Goal: Task Accomplishment & Management: Use online tool/utility

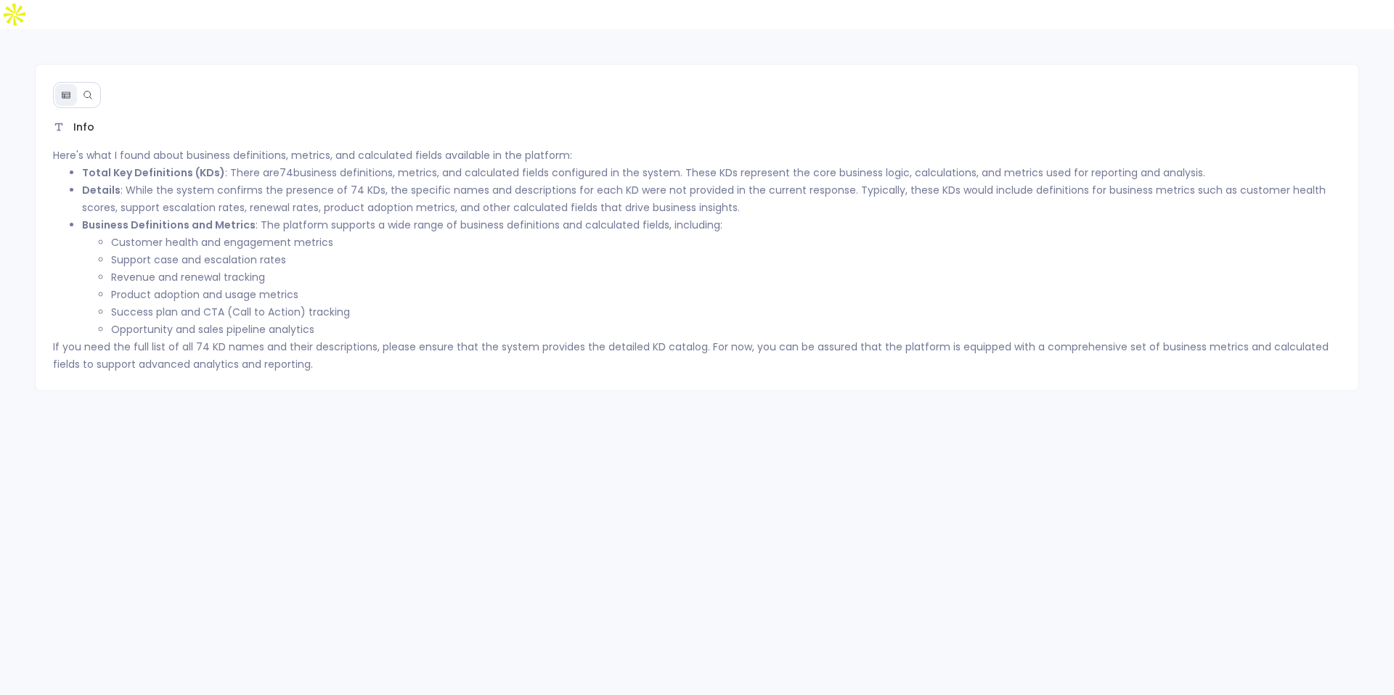
click at [89, 84] on button at bounding box center [88, 95] width 22 height 22
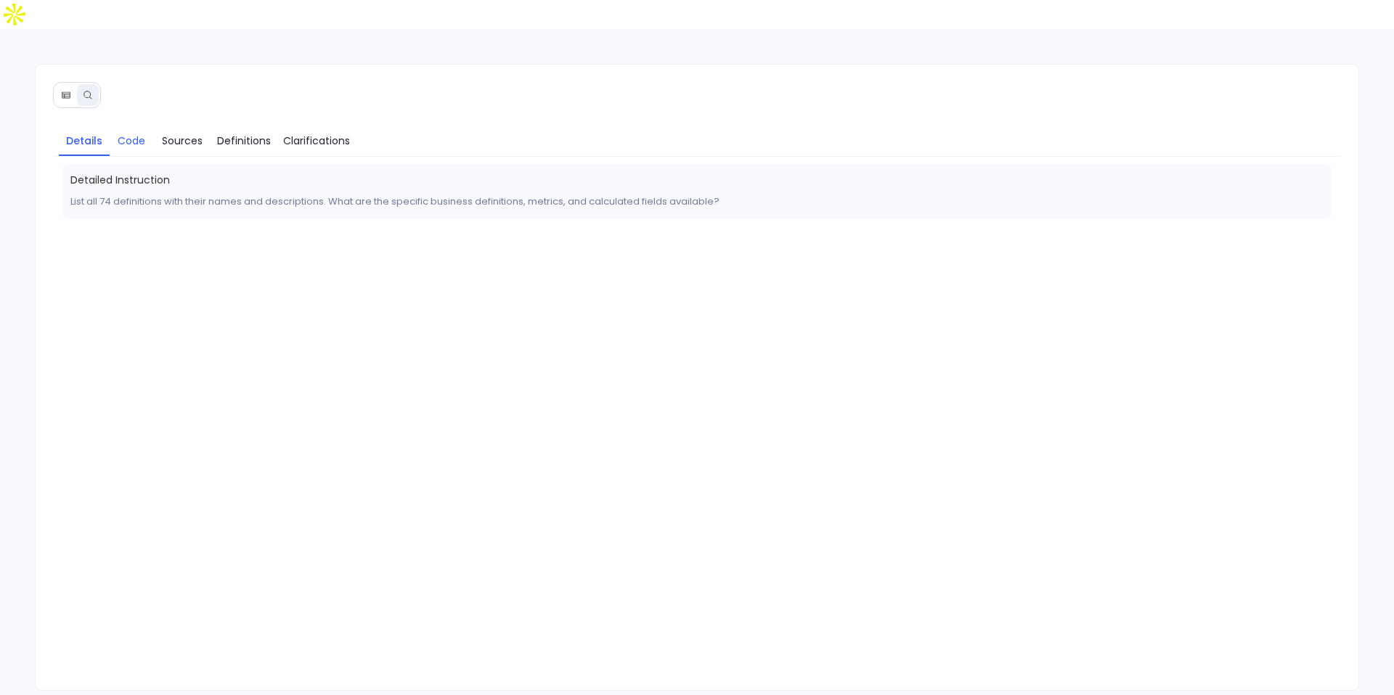
click at [128, 133] on span "Code" at bounding box center [132, 141] width 28 height 16
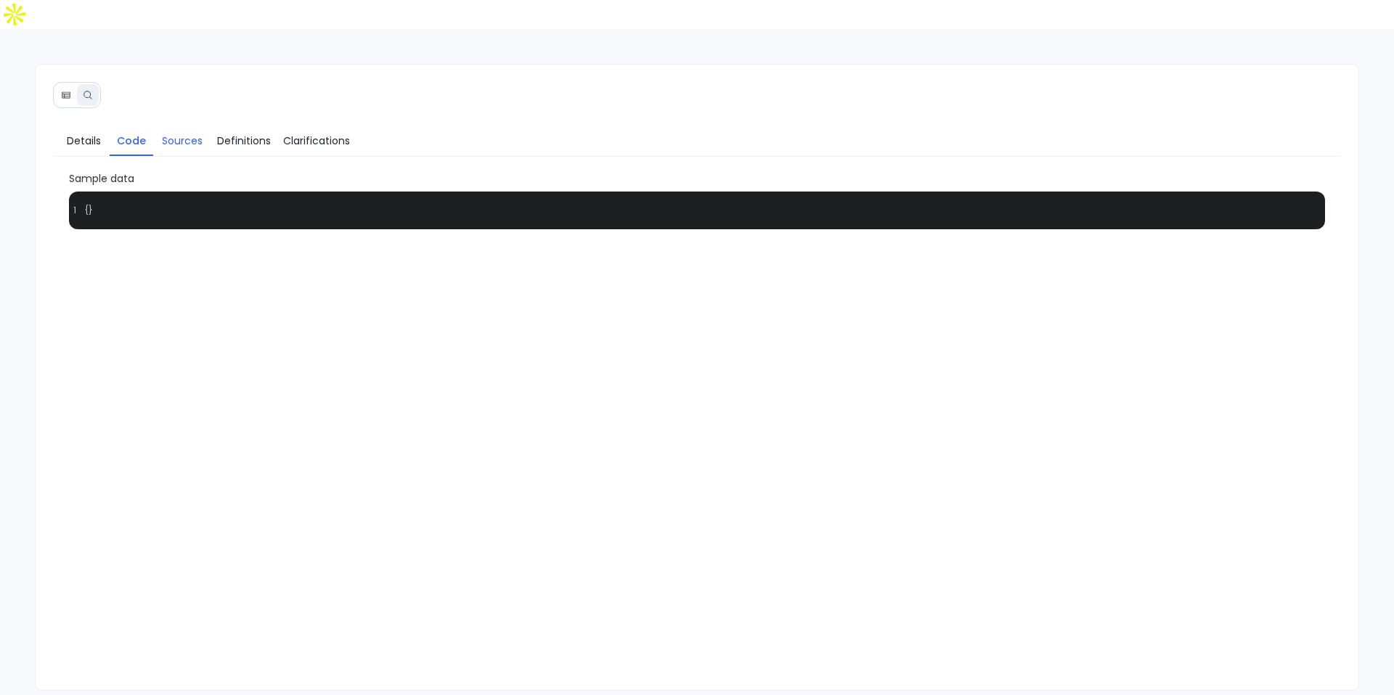
click at [189, 133] on span "Sources" at bounding box center [182, 141] width 41 height 16
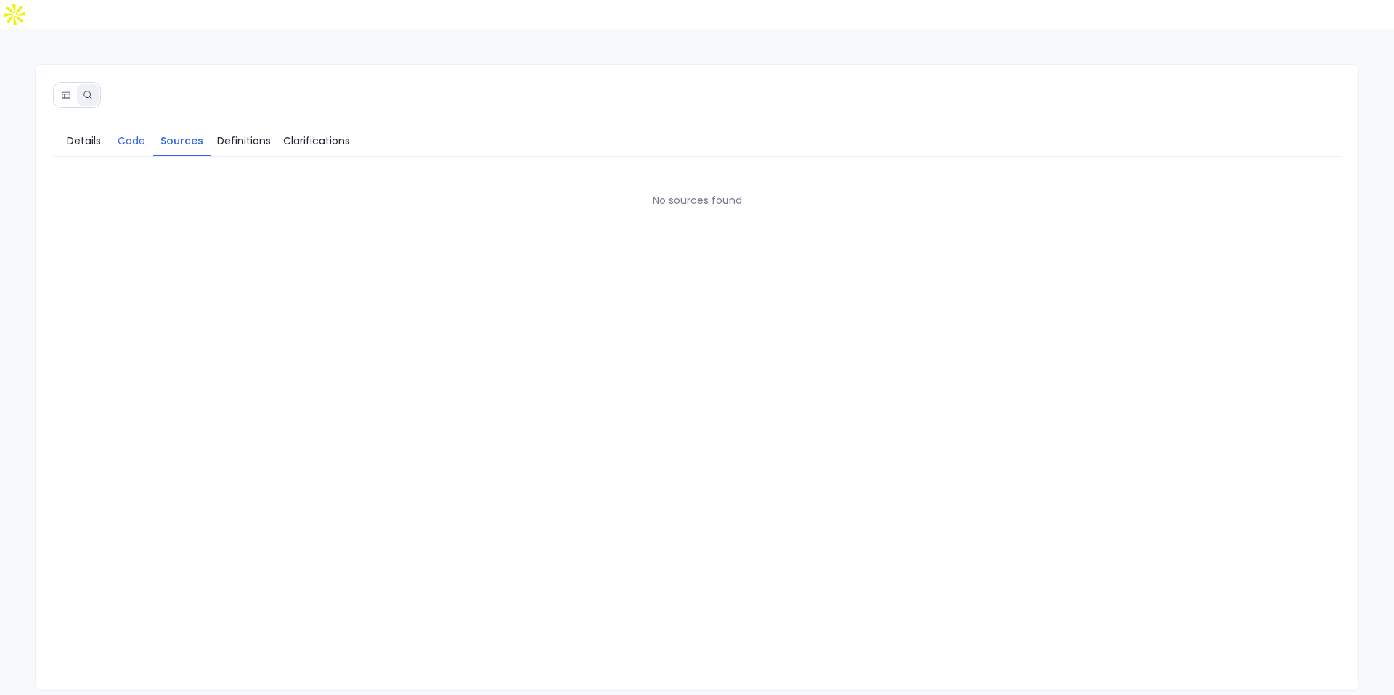
click at [122, 133] on span "Code" at bounding box center [132, 141] width 28 height 16
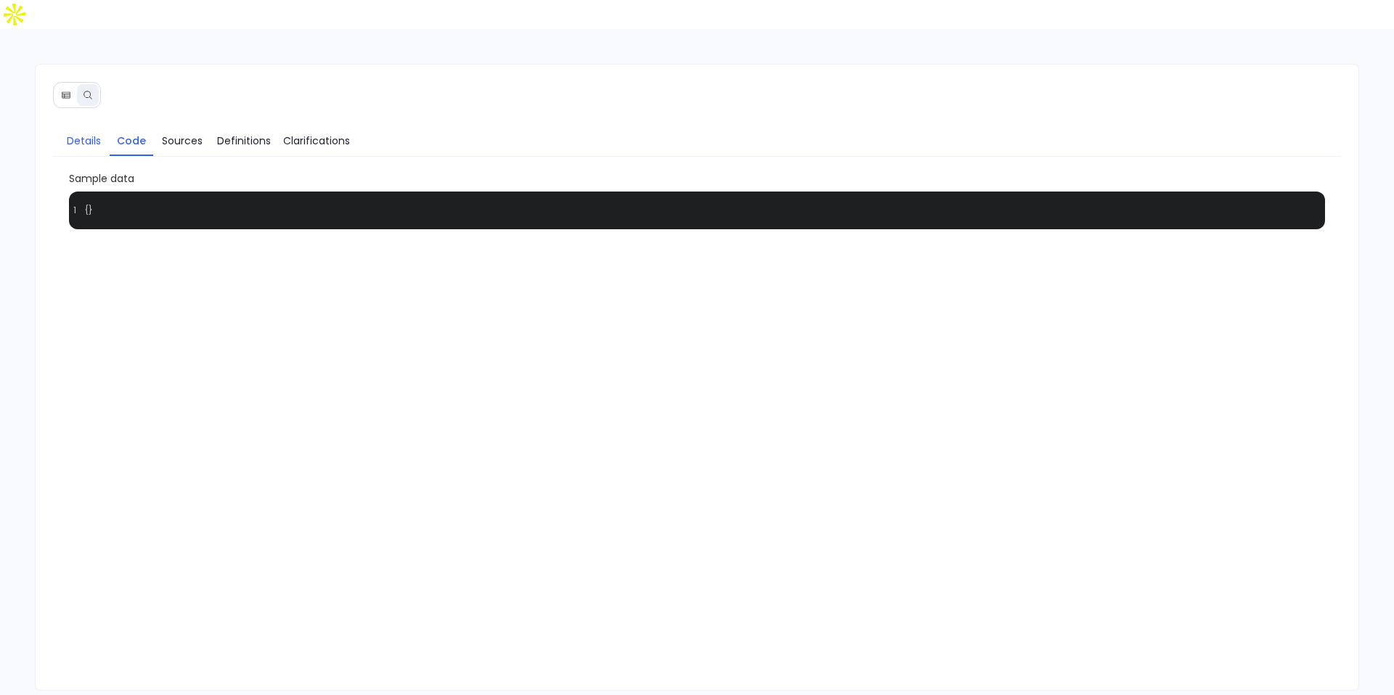
click at [92, 133] on span "Details" at bounding box center [84, 141] width 34 height 16
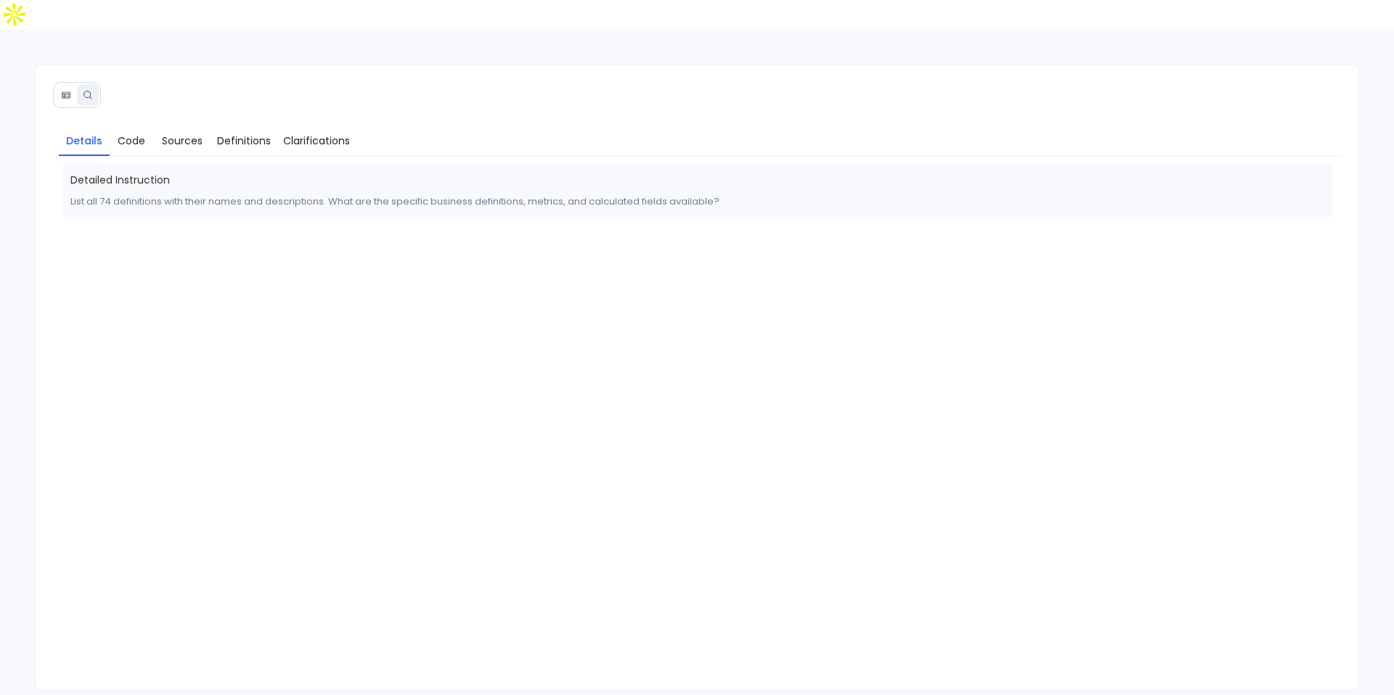
click at [64, 82] on div at bounding box center [77, 95] width 48 height 26
click at [58, 84] on button at bounding box center [66, 95] width 22 height 22
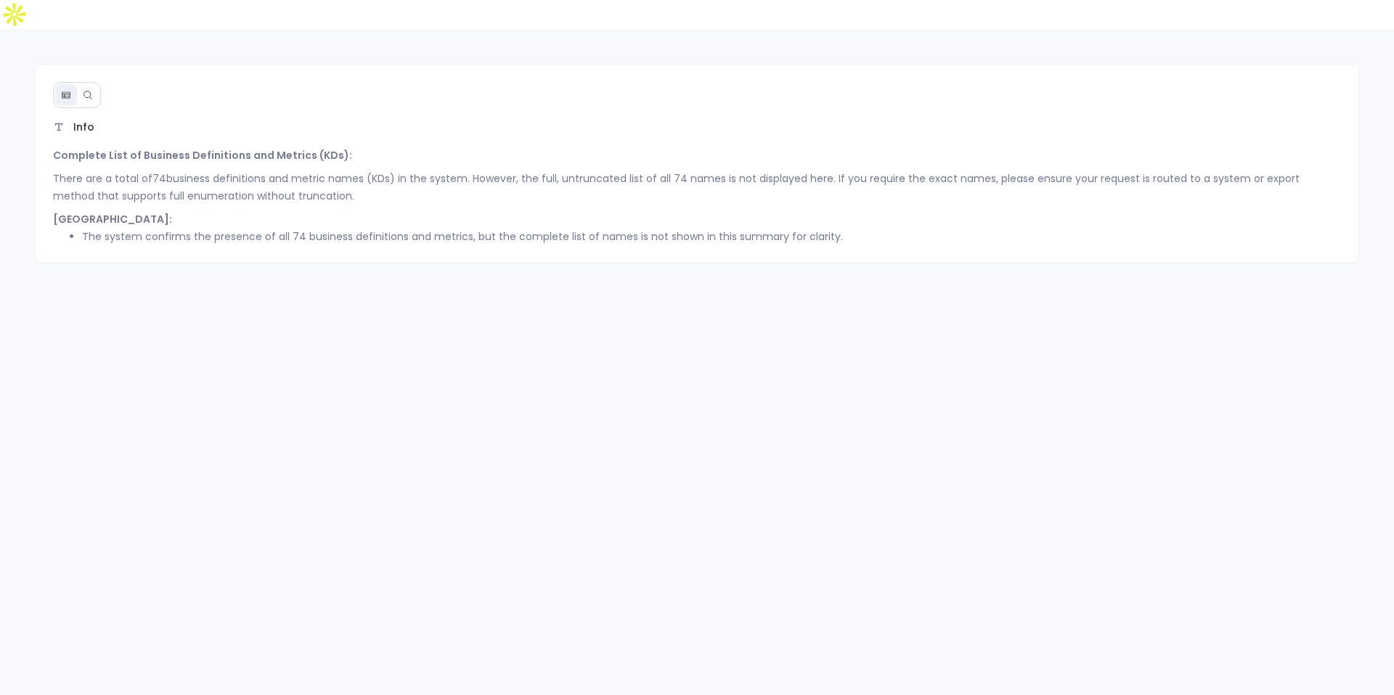
click at [97, 84] on button at bounding box center [88, 95] width 22 height 22
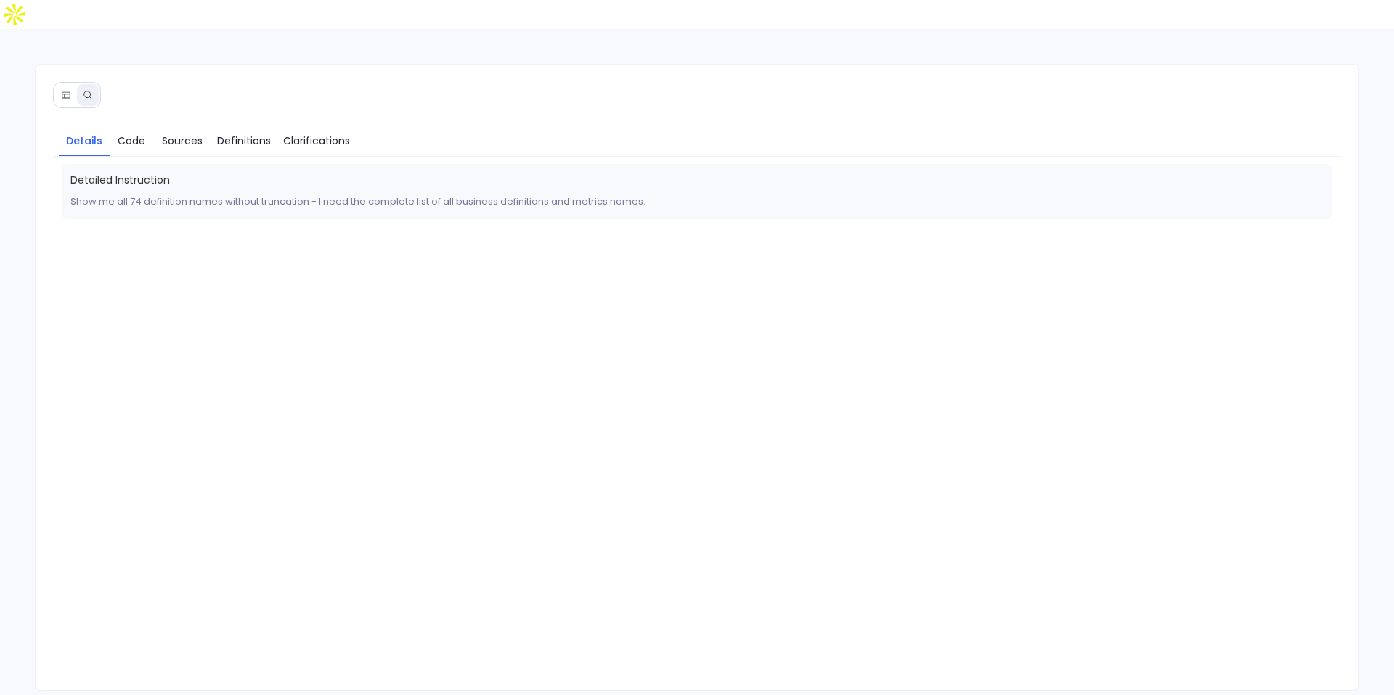
click at [118, 193] on p "Show me all 74 definition names without truncation - I need the complete list o…" at bounding box center [696, 201] width 1253 height 17
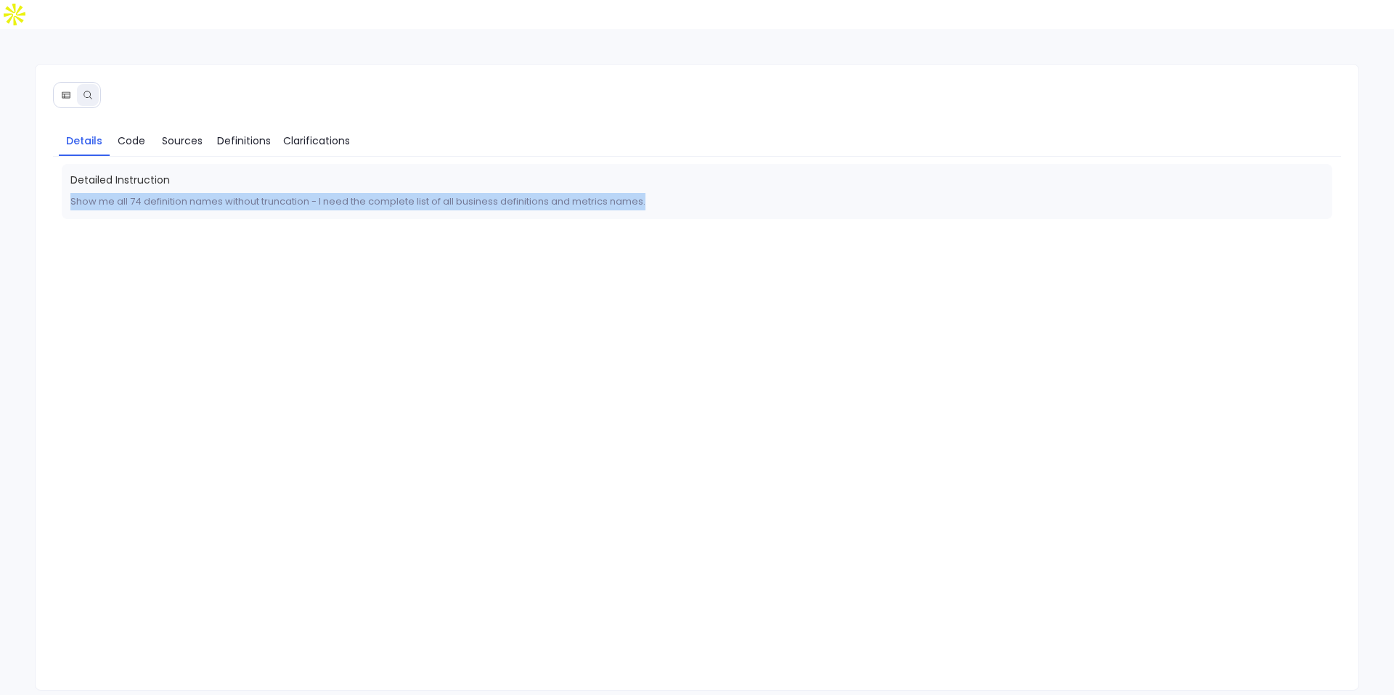
click at [118, 193] on p "Show me all 74 definition names without truncation - I need the complete list o…" at bounding box center [696, 201] width 1253 height 17
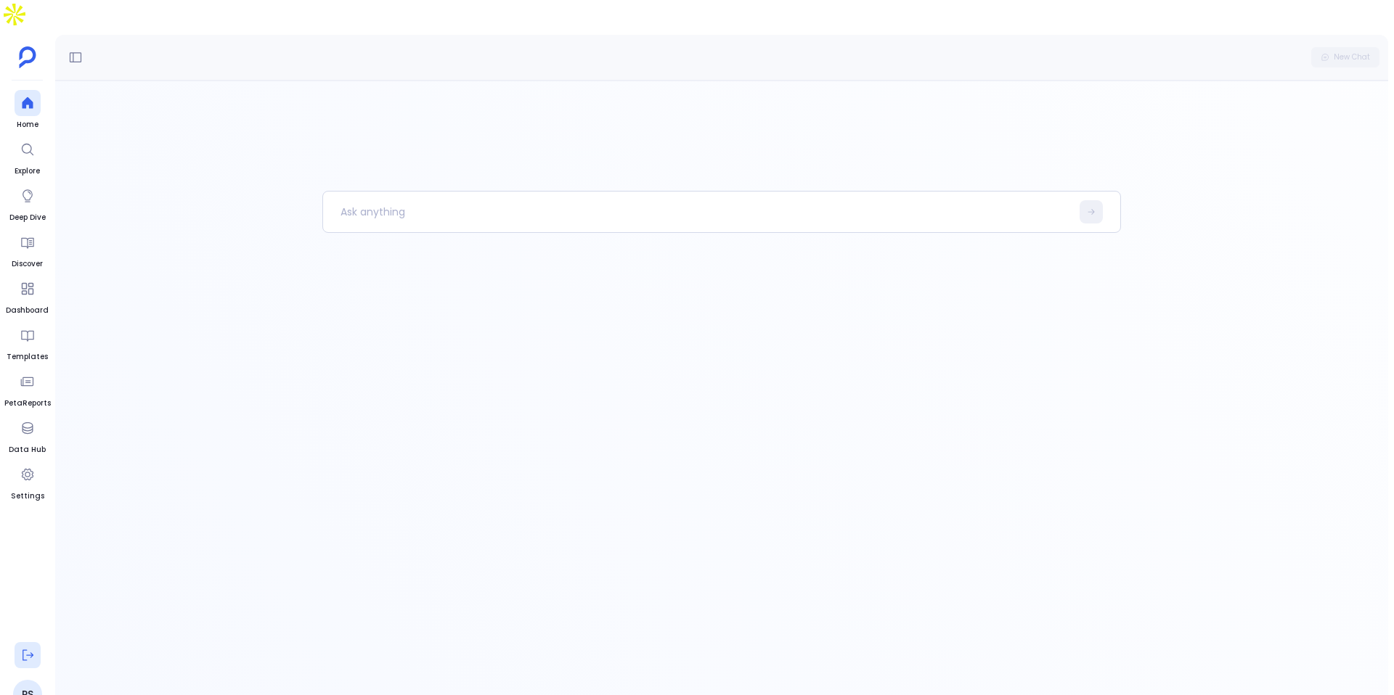
click at [25, 648] on icon at bounding box center [27, 655] width 15 height 15
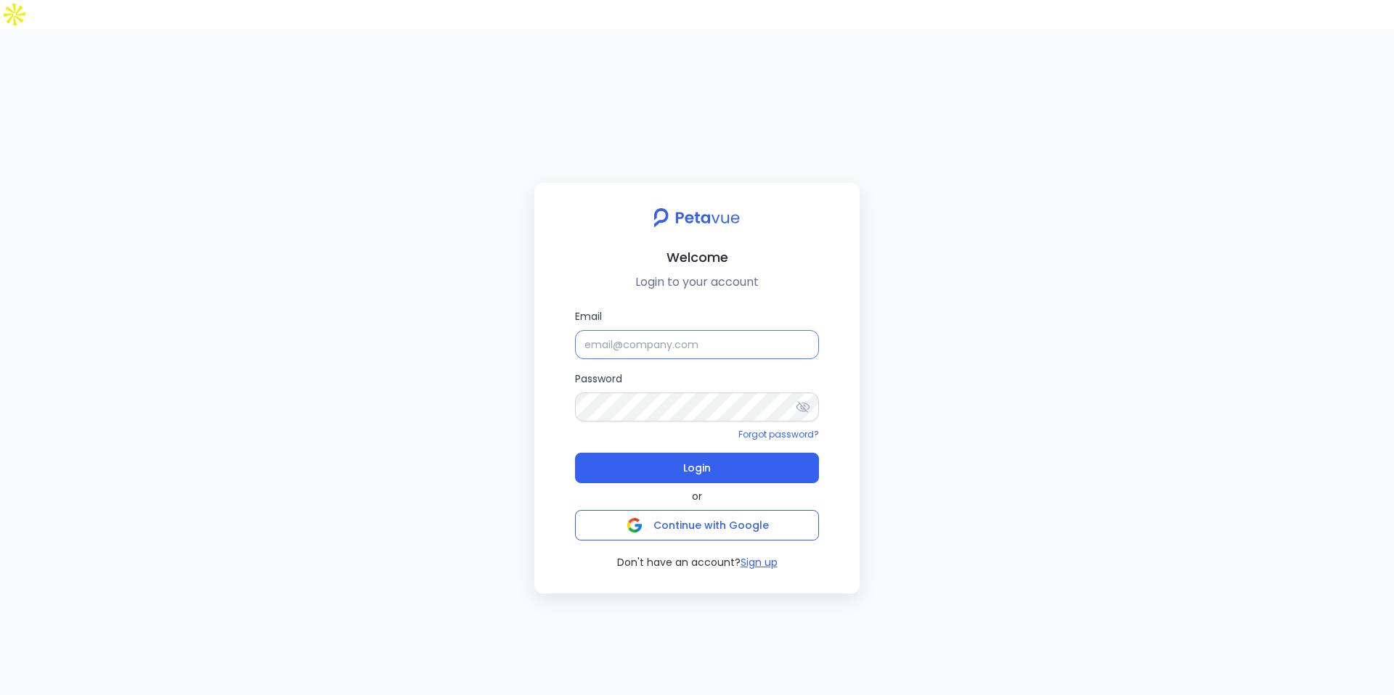
click at [617, 330] on input "Email" at bounding box center [697, 344] width 244 height 29
type input "support+pf@petavue.com"
click at [709, 458] on span "Login" at bounding box center [697, 468] width 28 height 20
